Goal: Task Accomplishment & Management: Manage account settings

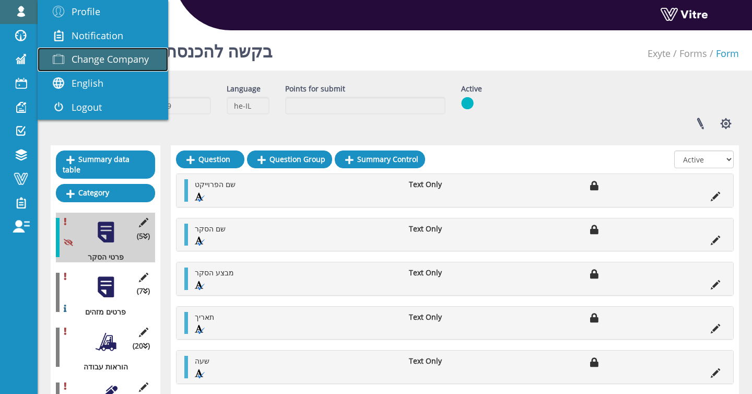
click at [78, 55] on span "Change Company" at bounding box center [110, 59] width 77 height 13
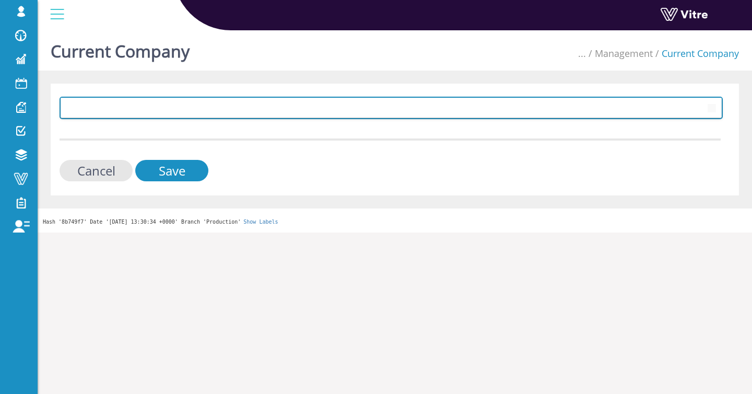
click at [106, 102] on span at bounding box center [381, 107] width 641 height 19
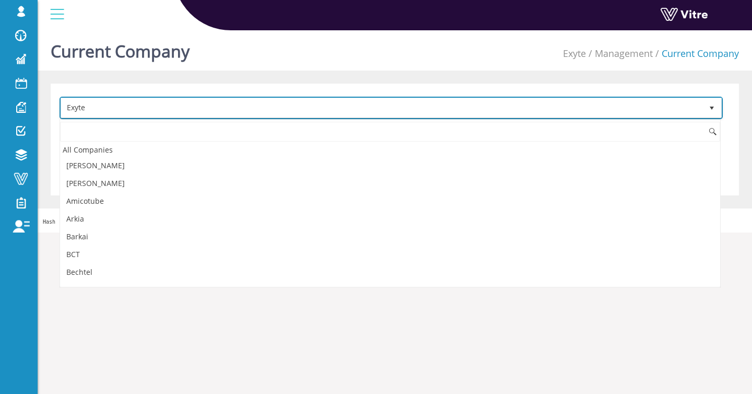
scroll to position [263, 0]
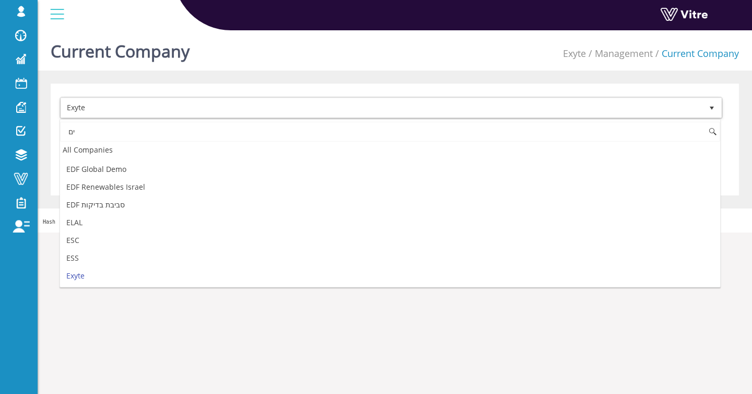
type input "י"
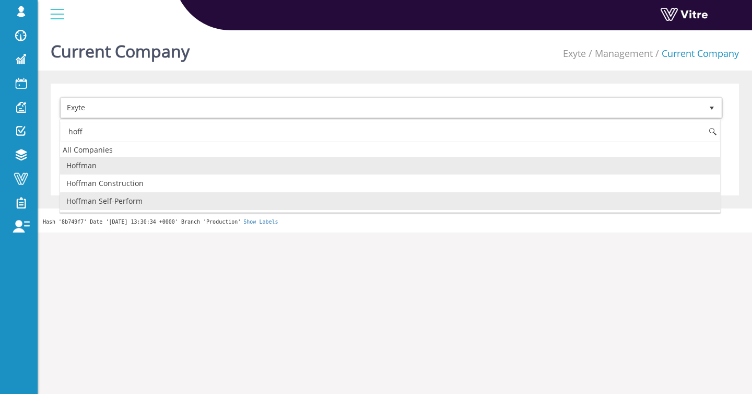
click at [133, 204] on li "Hoffman Self-Perform" at bounding box center [390, 201] width 660 height 18
type input "hoff"
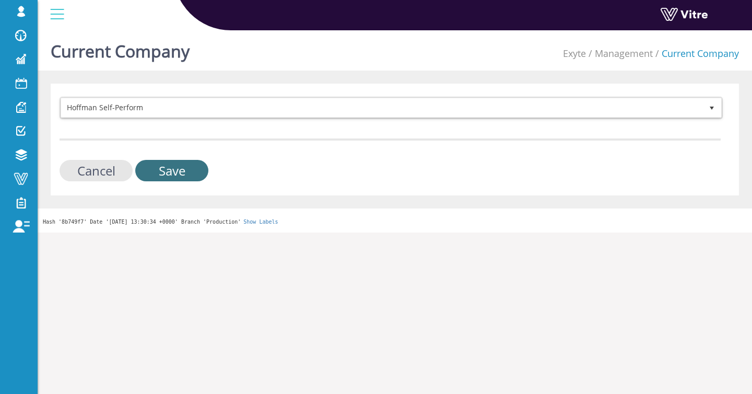
click at [162, 179] on input "Save" at bounding box center [171, 170] width 73 height 21
